Goal: Task Accomplishment & Management: Complete application form

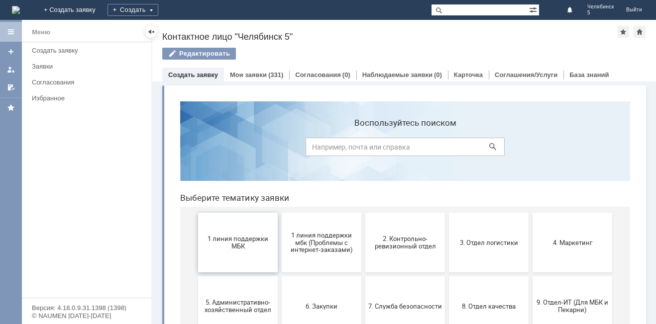
click at [253, 249] on span "1 линия поддержки МБК" at bounding box center [238, 242] width 74 height 15
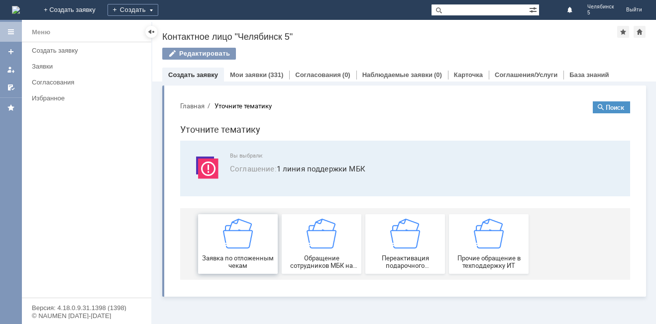
click at [250, 258] on span "Заявка по отложенным чекам" at bounding box center [238, 262] width 74 height 15
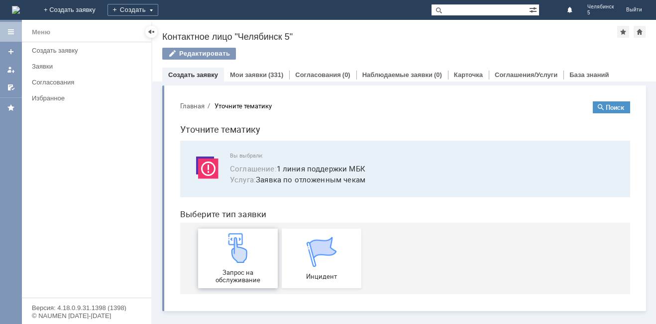
click at [227, 279] on span "Запрос на обслуживание" at bounding box center [238, 276] width 74 height 15
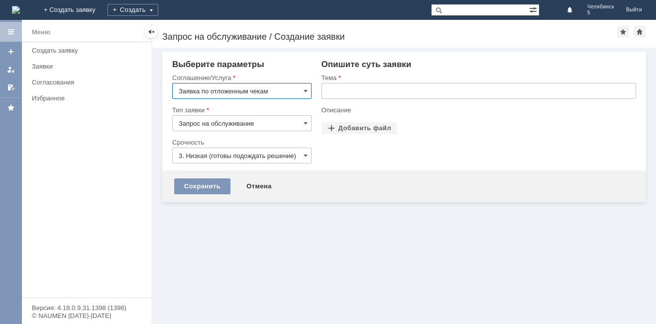
click at [292, 151] on input "3. Низкая (готовы подождать решение)" at bounding box center [241, 156] width 139 height 16
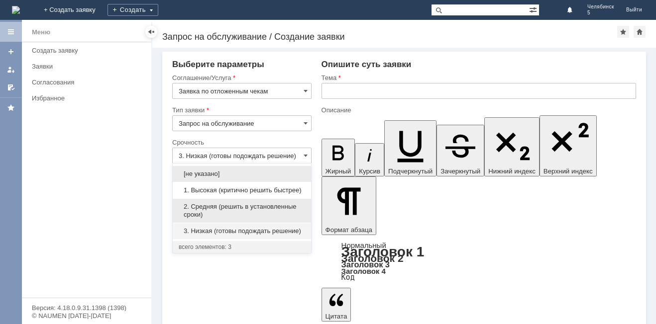
click at [269, 206] on span "2. Средняя (решить в установленные сроки)" at bounding box center [242, 211] width 126 height 16
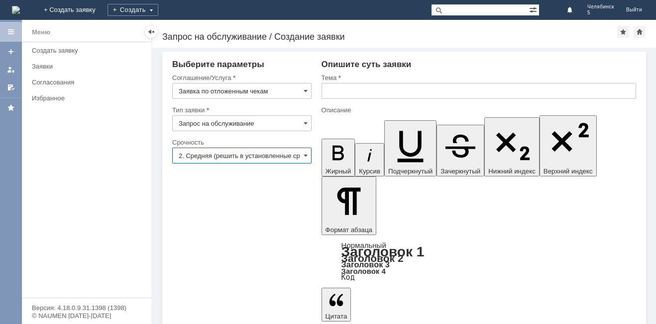
type input "2. Средняя (решить в установленные сроки)"
click at [350, 93] on input "text" at bounding box center [478, 91] width 314 height 16
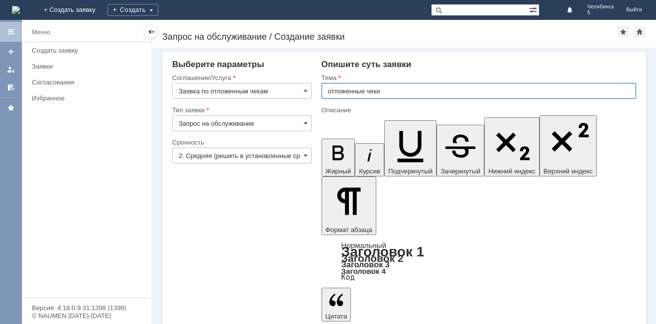
type input "отложенные чеки"
drag, startPoint x: 375, startPoint y: 2374, endPoint x: 347, endPoint y: 2370, distance: 27.6
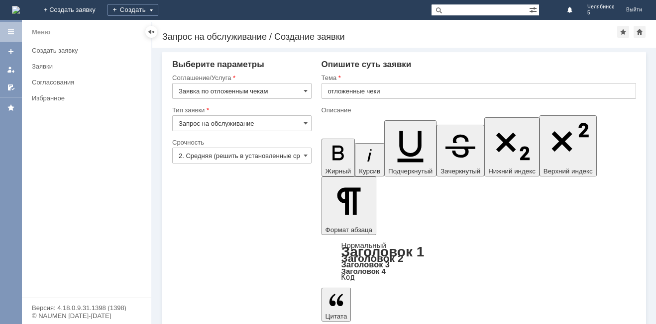
drag, startPoint x: 385, startPoint y: 2371, endPoint x: 333, endPoint y: 2375, distance: 52.4
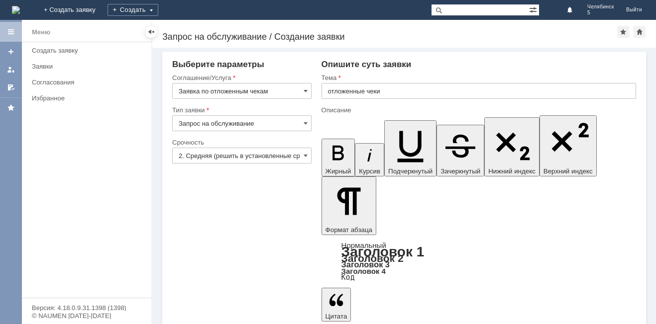
drag, startPoint x: 385, startPoint y: 2371, endPoint x: 330, endPoint y: 2369, distance: 55.3
drag, startPoint x: 408, startPoint y: 2384, endPoint x: 320, endPoint y: 2363, distance: 90.5
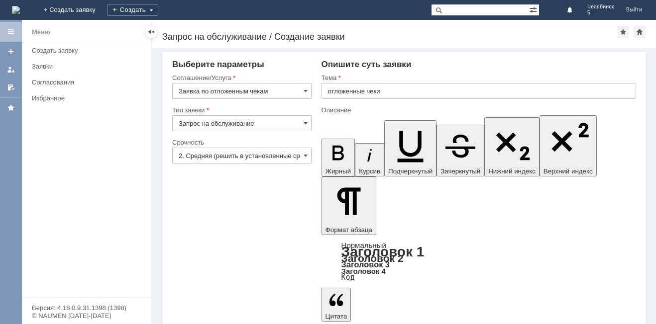
drag, startPoint x: 497, startPoint y: 2370, endPoint x: 476, endPoint y: 2370, distance: 20.9
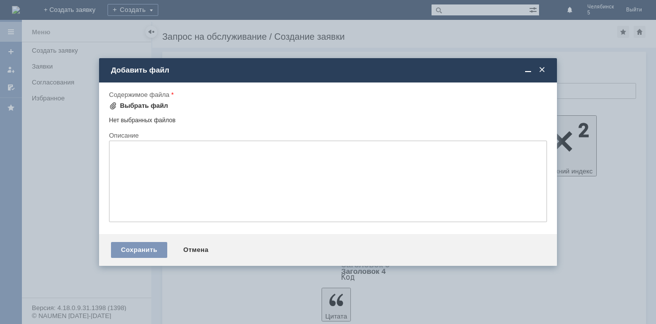
click at [151, 106] on div "Выбрать файл" at bounding box center [144, 106] width 48 height 8
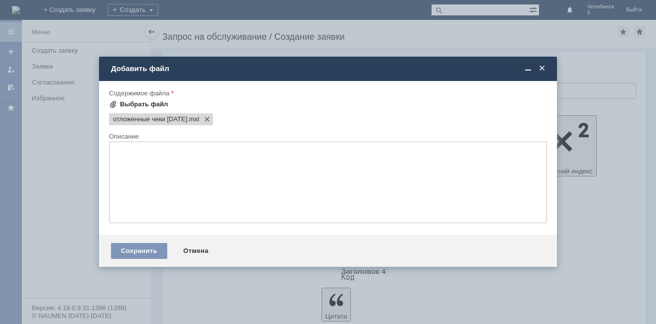
scroll to position [0, 0]
click at [156, 252] on div "Сохранить" at bounding box center [139, 251] width 56 height 16
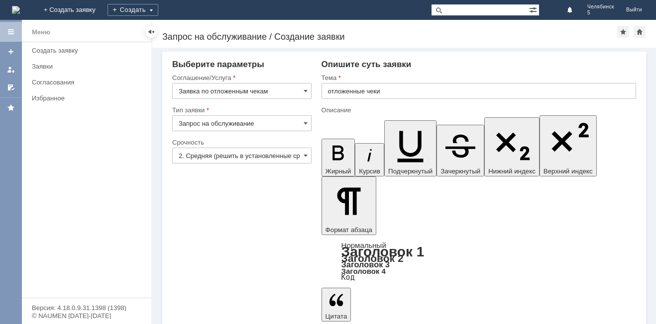
drag, startPoint x: 494, startPoint y: 2372, endPoint x: 476, endPoint y: 2373, distance: 17.9
